Goal: Complete application form

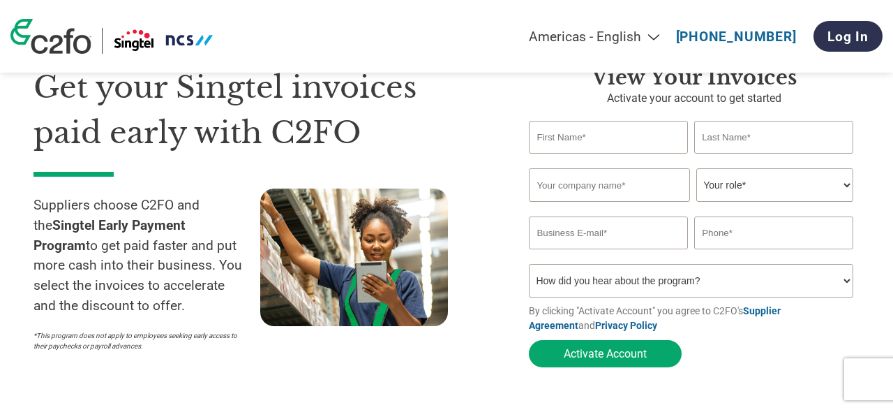
scroll to position [66, 0]
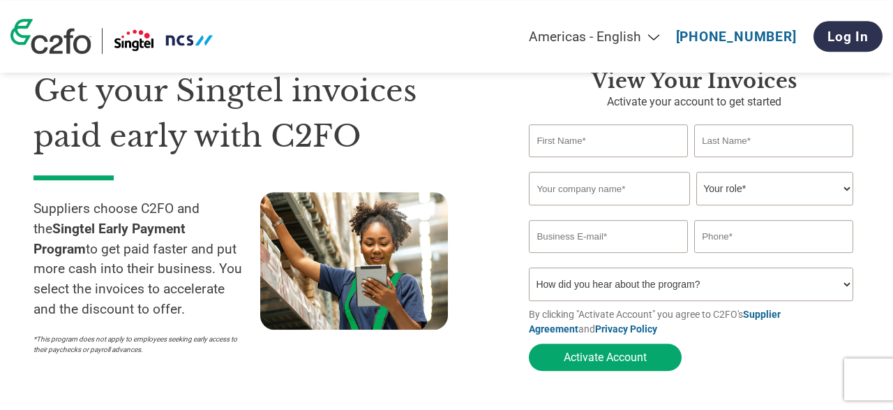
click at [591, 136] on input "text" at bounding box center [608, 140] width 158 height 33
type input "i"
type input "[PERSON_NAME]"
click at [725, 142] on input "text" at bounding box center [773, 140] width 158 height 33
type input "Pangarova"
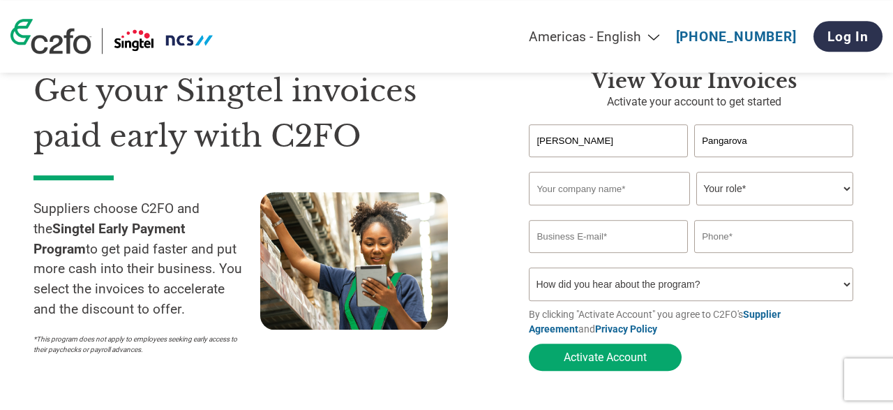
click at [580, 186] on input "text" at bounding box center [609, 189] width 161 height 34
type input "Opencode Systems Ltd."
click at [697, 172] on select "Your role* CFO Controller Credit Manager Finance Director Treasurer CEO Preside…" at bounding box center [775, 189] width 156 height 34
select select "ACCOUNTS_RECEIVABLE"
click option "Accounts Receivable" at bounding box center [0, 0] width 0 height 0
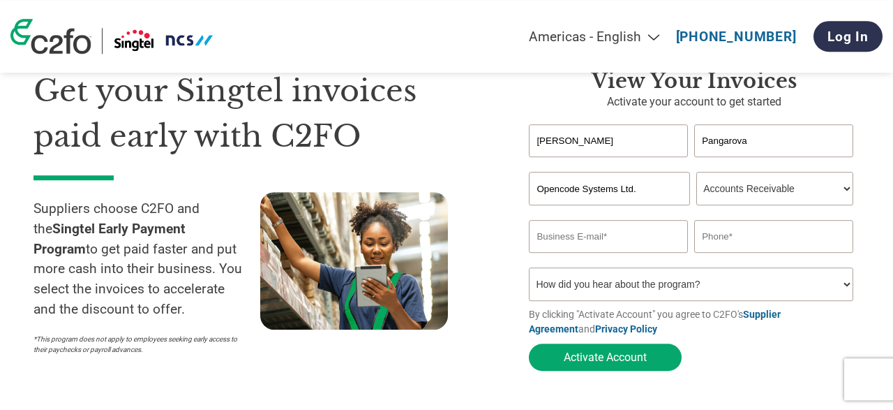
click at [597, 244] on input "email" at bounding box center [608, 236] width 158 height 33
type input "[PERSON_NAME][EMAIL_ADDRESS][DOMAIN_NAME]"
click at [721, 241] on input "text" at bounding box center [773, 236] width 158 height 33
type input "+"
click at [722, 240] on input "+" at bounding box center [773, 236] width 158 height 33
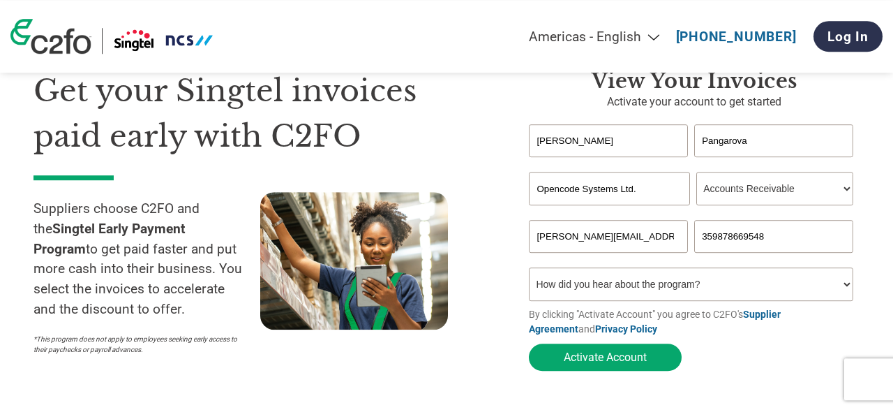
type input "359878669548"
click at [529, 267] on select "How did you hear about the program? Received a letter Email Social Media Online…" at bounding box center [691, 284] width 324 height 34
click option "Email" at bounding box center [0, 0] width 0 height 0
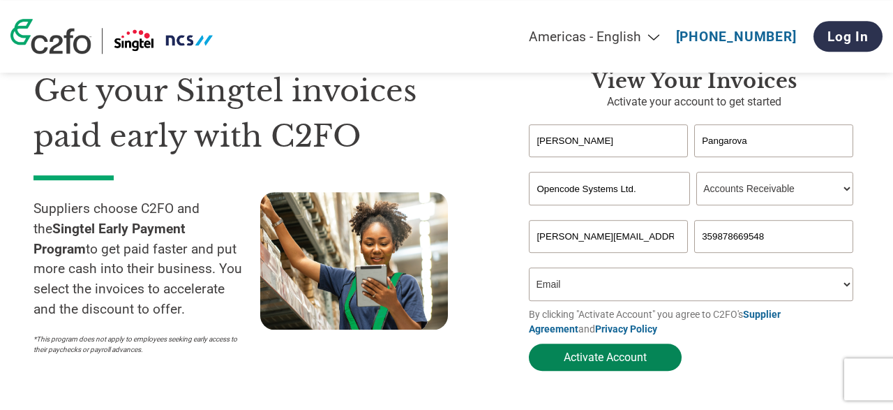
click at [592, 359] on button "Activate Account" at bounding box center [605, 356] width 153 height 27
click at [529, 267] on select "How did you hear about the program? Received a letter Email Social Media Online…" at bounding box center [691, 284] width 324 height 34
click option "Email" at bounding box center [0, 0] width 0 height 0
click at [588, 244] on input "[PERSON_NAME][EMAIL_ADDRESS][DOMAIN_NAME]" at bounding box center [608, 236] width 158 height 33
click at [529, 267] on select "How did you hear about the program? Received a letter Email Social Media Online…" at bounding box center [691, 284] width 324 height 34
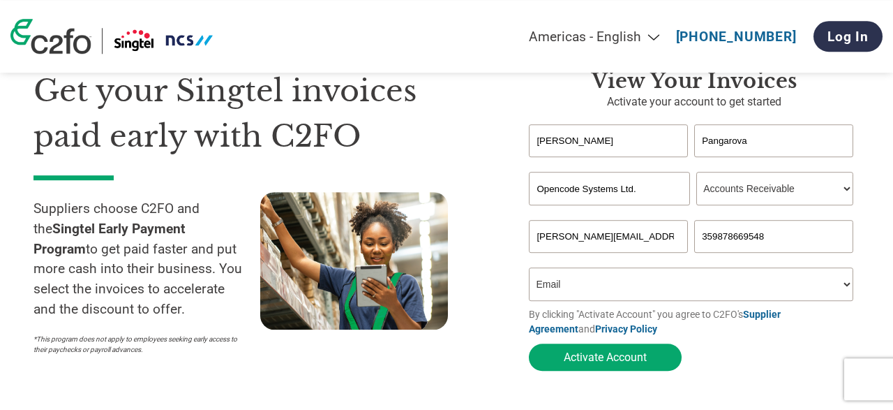
click option "Email" at bounding box center [0, 0] width 0 height 0
click at [529, 267] on select "How did you hear about the program? Received a letter Email Social Media Online…" at bounding box center [691, 284] width 324 height 34
click at [549, 288] on select "How did you hear about the program? Received a letter Email Social Media Online…" at bounding box center [691, 284] width 324 height 34
click at [529, 267] on select "How did you hear about the program? Received a letter Email Social Media Online…" at bounding box center [691, 284] width 324 height 34
click at [549, 288] on select "How did you hear about the program? Received a letter Email Social Media Online…" at bounding box center [691, 284] width 324 height 34
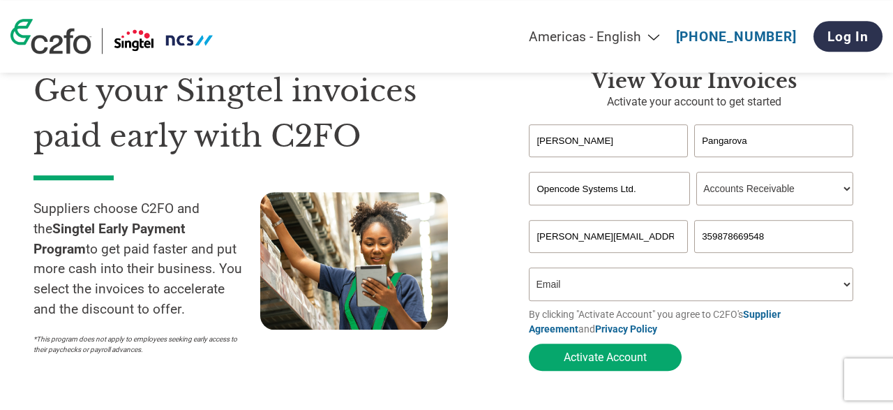
click at [529, 267] on select "How did you hear about the program? Received a letter Email Social Media Online…" at bounding box center [691, 284] width 324 height 34
click option "Email" at bounding box center [0, 0] width 0 height 0
click at [600, 359] on button "Activate Account" at bounding box center [605, 356] width 153 height 27
click at [529, 267] on select "How did you hear about the program? Received a letter Email Social Media Online…" at bounding box center [691, 284] width 324 height 34
click at [572, 299] on select "How did you hear about the program? Received a letter Email Social Media Online…" at bounding box center [691, 284] width 324 height 34
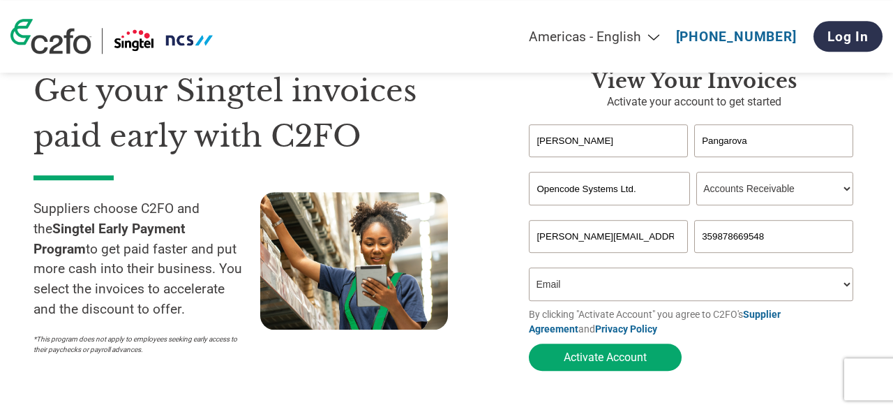
click at [529, 267] on select "How did you hear about the program? Received a letter Email Social Media Online…" at bounding box center [691, 284] width 324 height 34
click option "Received a letter" at bounding box center [0, 0] width 0 height 0
click at [597, 355] on button "Activate Account" at bounding box center [605, 356] width 153 height 27
click at [529, 267] on select "How did you hear about the program? Received a letter Email Social Media Online…" at bounding box center [691, 284] width 324 height 34
select select "Email"
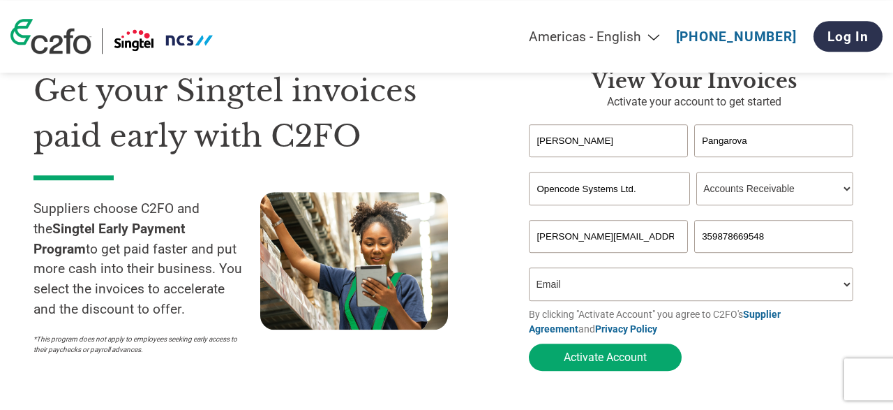
click option "Email" at bounding box center [0, 0] width 0 height 0
click at [674, 240] on input "[PERSON_NAME][EMAIL_ADDRESS][DOMAIN_NAME]" at bounding box center [608, 236] width 158 height 33
type input "i"
type input "[PERSON_NAME][EMAIL_ADDRESS][DOMAIN_NAME]"
click at [598, 362] on button "Activate Account" at bounding box center [605, 356] width 153 height 27
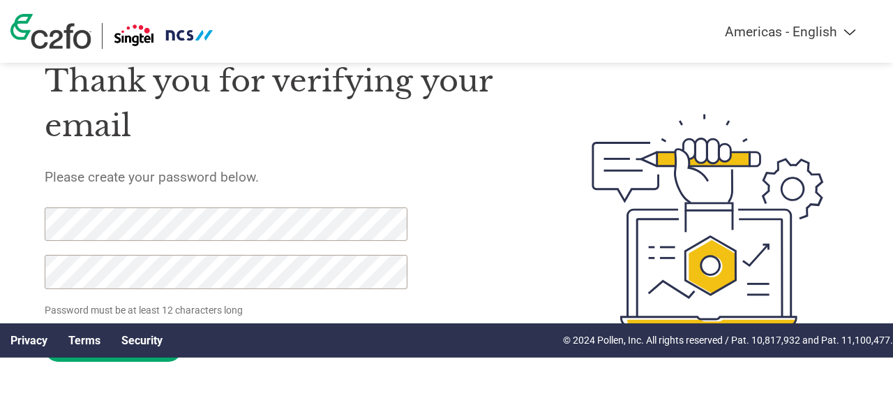
scroll to position [80, 0]
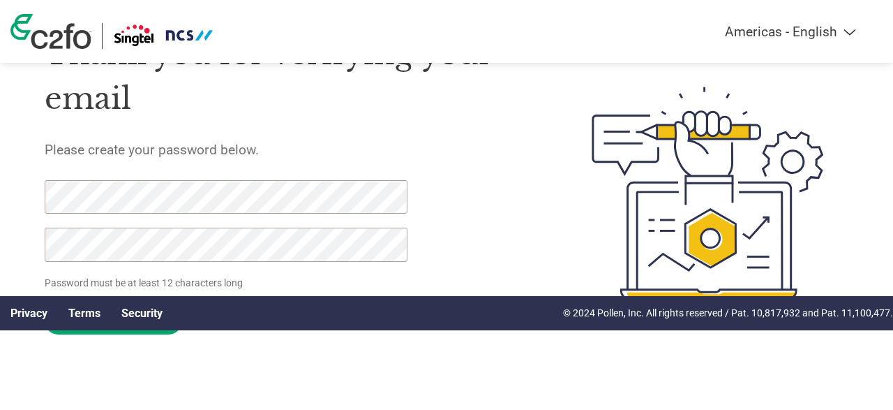
click at [277, 373] on div "Thank you for verifying your email Please create your password below. Password …" at bounding box center [286, 193] width 482 height 364
click at [118, 334] on input "Set Password" at bounding box center [114, 320] width 138 height 27
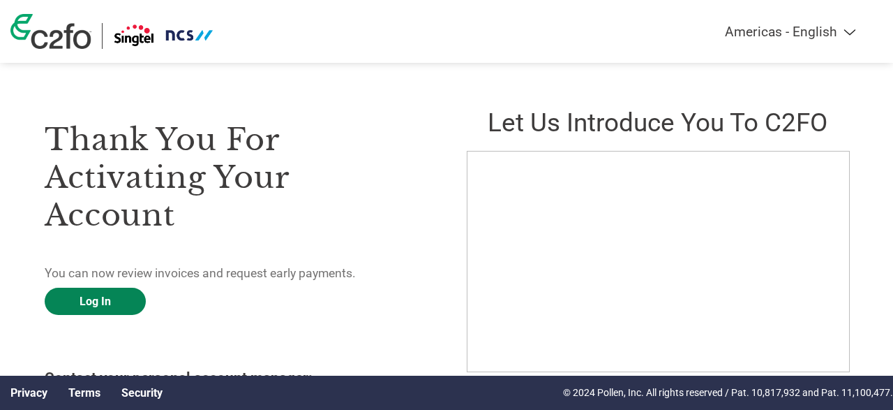
click at [94, 296] on link "Log In" at bounding box center [95, 301] width 101 height 27
